Goal: Complete application form

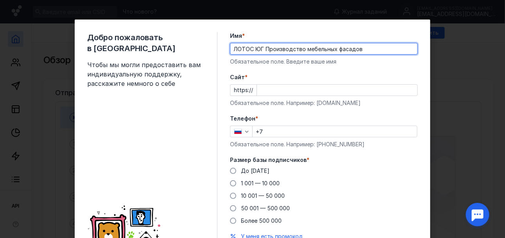
type input "ЛОТОС ЮГ Производство мебельных фасадов"
click at [259, 91] on input "Cайт *" at bounding box center [337, 90] width 160 height 11
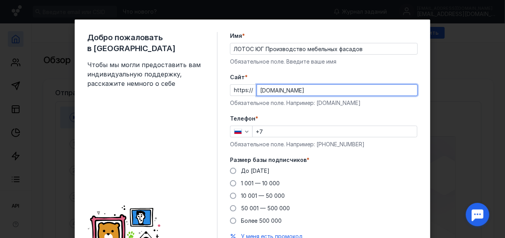
type input "[DOMAIN_NAME]"
click at [278, 129] on input "+7" at bounding box center [335, 131] width 164 height 11
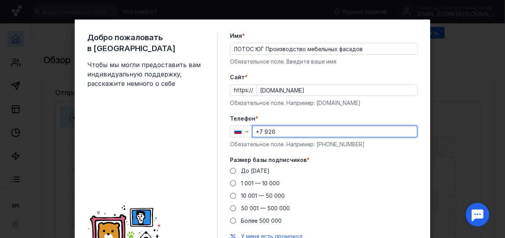
type input "[PHONE_NUMBER]"
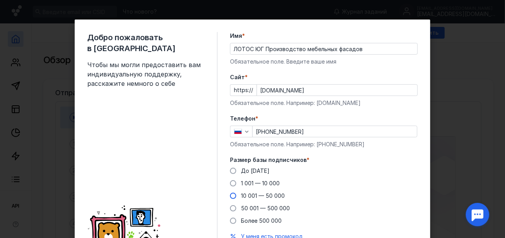
click at [232, 195] on span at bounding box center [233, 196] width 6 height 6
click at [0, 0] on input "10 001 — 50 000" at bounding box center [0, 0] width 0 height 0
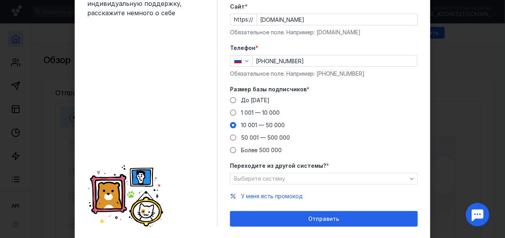
scroll to position [78, 0]
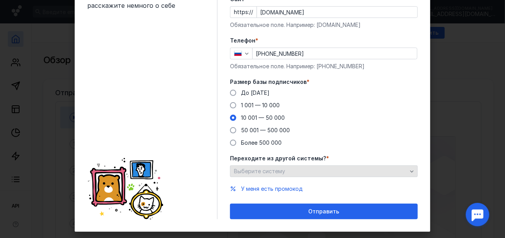
click at [273, 172] on span "Выберите систему" at bounding box center [259, 171] width 51 height 7
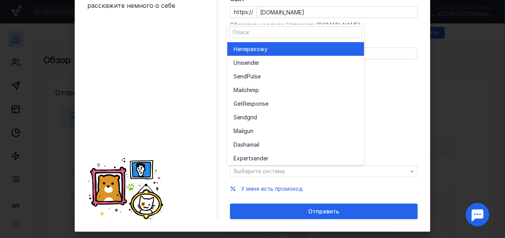
click at [266, 52] on span "перехожу" at bounding box center [253, 49] width 27 height 8
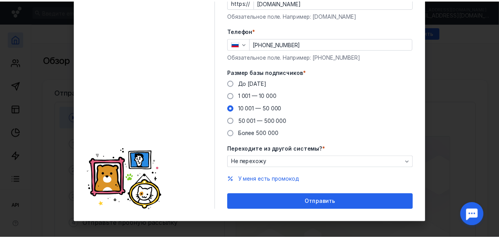
scroll to position [91, 0]
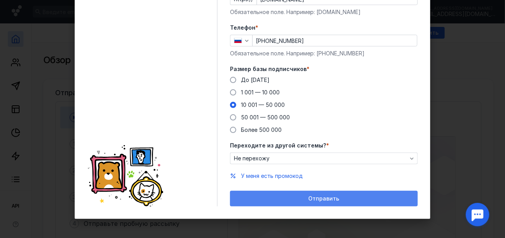
click at [328, 200] on span "Отправить" at bounding box center [323, 199] width 31 height 7
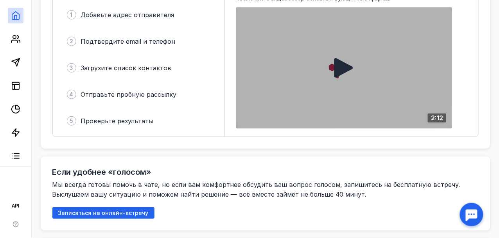
scroll to position [117, 0]
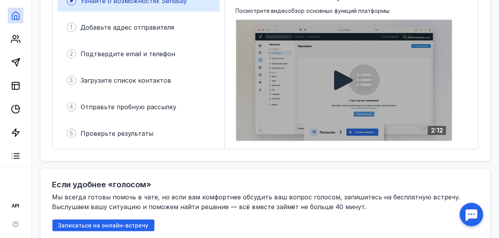
click at [346, 79] on icon at bounding box center [343, 81] width 19 height 20
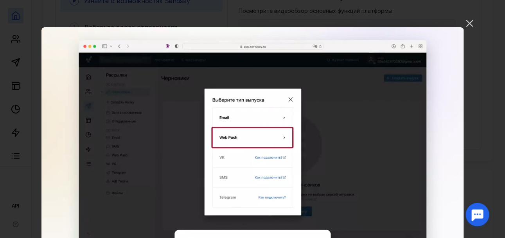
click at [476, 58] on div "Ваш браузер не поддерживает воспроизведение видео. Пожалуйста, обновите ваш бра…" at bounding box center [252, 119] width 505 height 238
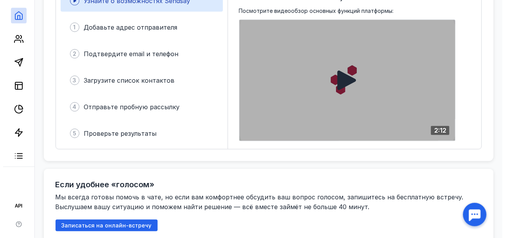
scroll to position [39, 0]
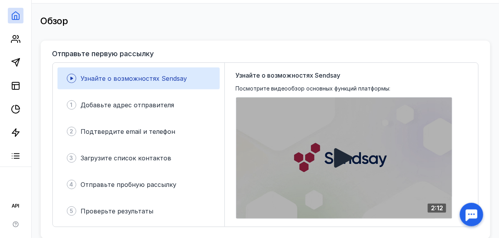
click at [339, 159] on icon at bounding box center [343, 159] width 19 height 20
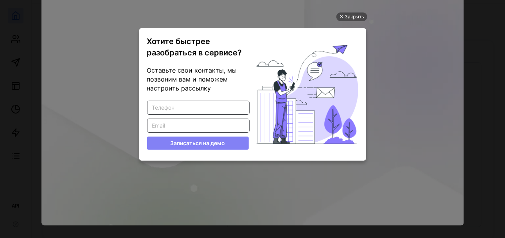
scroll to position [0, 0]
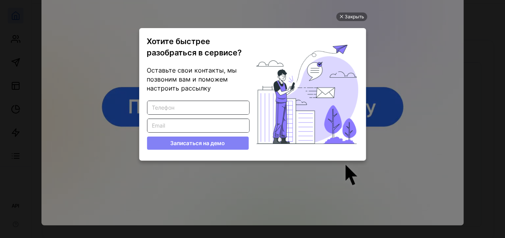
click at [191, 102] on input "Введите корректный телефон" at bounding box center [198, 107] width 102 height 13
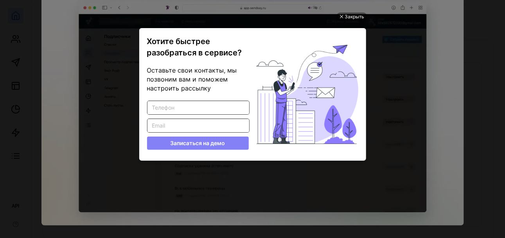
click at [181, 127] on input "Введите корректный Email" at bounding box center [198, 125] width 102 height 13
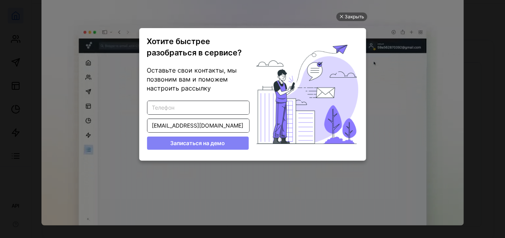
type input "[EMAIL_ADDRESS][DOMAIN_NAME]"
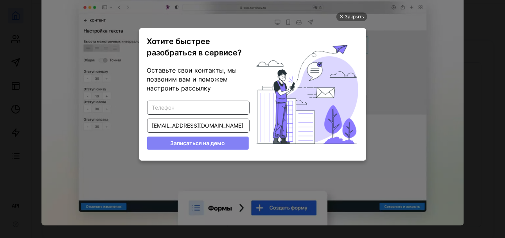
click at [204, 143] on button "Записаться на демо" at bounding box center [198, 143] width 102 height 13
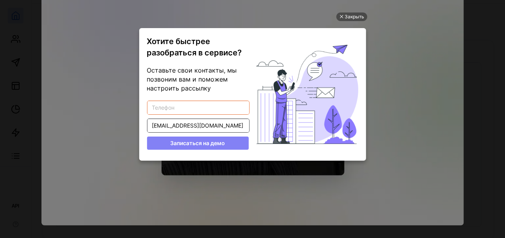
click at [178, 109] on input "Введите корректный телефон" at bounding box center [198, 107] width 102 height 13
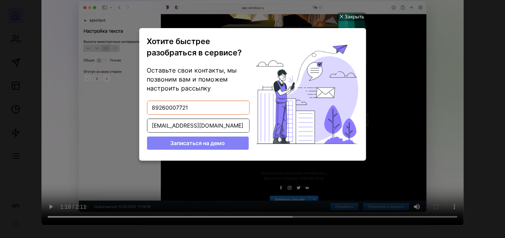
type input "89260007721"
click at [197, 141] on button "Записаться на демо" at bounding box center [198, 143] width 102 height 13
